Goal: Task Accomplishment & Management: Use online tool/utility

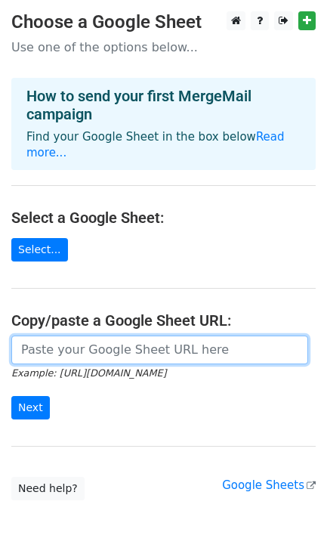
click at [52, 340] on input "url" at bounding box center [159, 350] width 297 height 29
paste input "[URL][DOMAIN_NAME]"
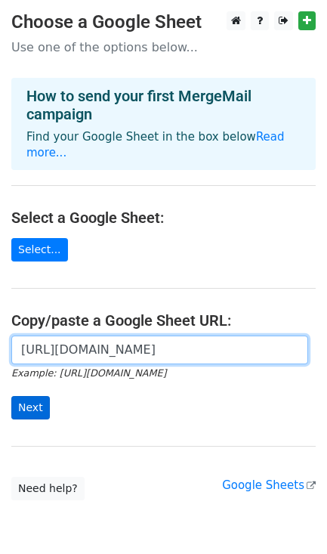
type input "[URL][DOMAIN_NAME]"
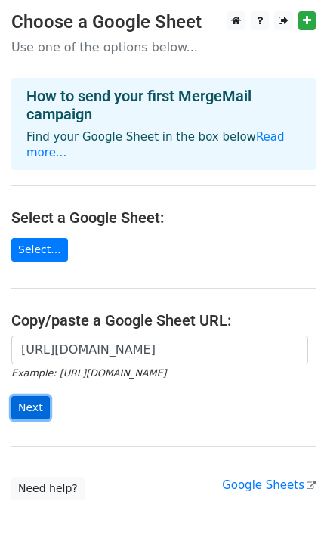
scroll to position [0, 0]
click at [25, 397] on input "Next" at bounding box center [30, 407] width 39 height 23
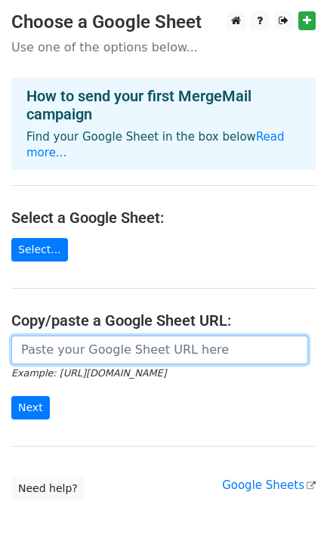
click at [52, 336] on input "url" at bounding box center [159, 350] width 297 height 29
paste input "https://docs.google.com/spreadsheets/d/1jVGG84FzAA_bmmurPXOCSJ_QUVhULQD2ba2HEjD…"
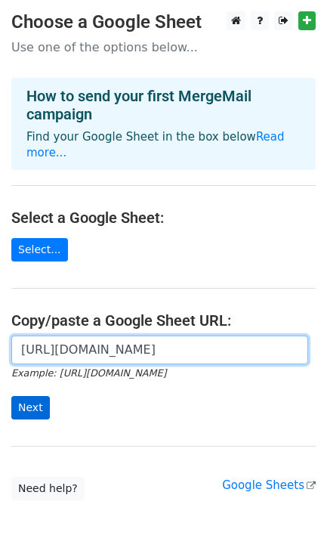
type input "https://docs.google.com/spreadsheets/d/1jVGG84FzAA_bmmurPXOCSJ_QUVhULQD2ba2HEjD…"
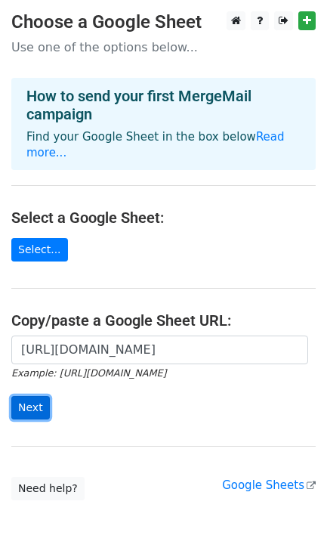
scroll to position [0, 0]
click at [30, 396] on input "Next" at bounding box center [30, 407] width 39 height 23
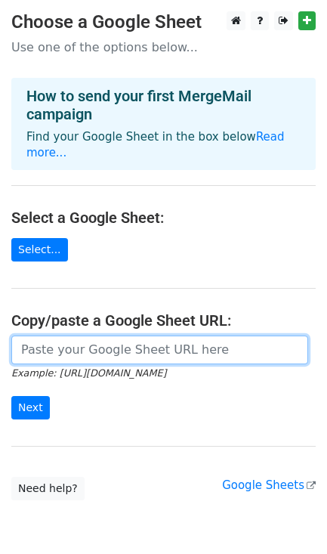
click at [40, 337] on input "url" at bounding box center [159, 350] width 297 height 29
paste input "[URL][DOMAIN_NAME]"
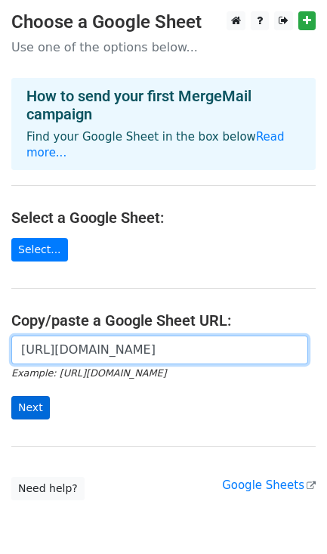
type input "[URL][DOMAIN_NAME]"
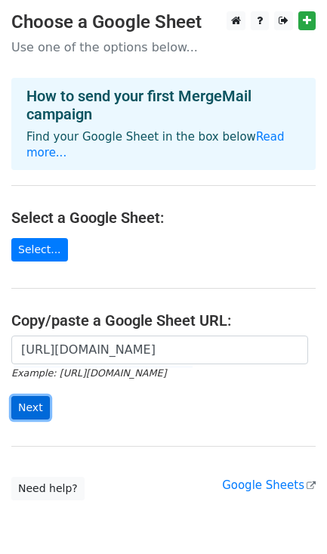
scroll to position [0, 0]
click at [33, 396] on input "Next" at bounding box center [30, 407] width 39 height 23
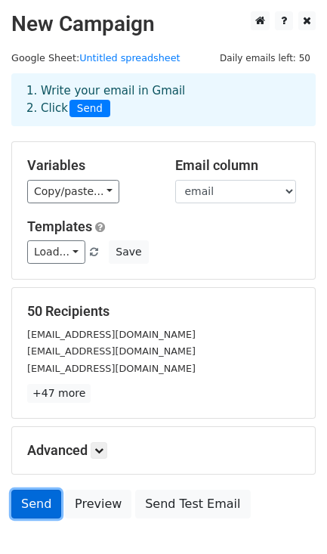
click at [40, 505] on link "Send" at bounding box center [36, 504] width 50 height 29
